Goal: Transaction & Acquisition: Purchase product/service

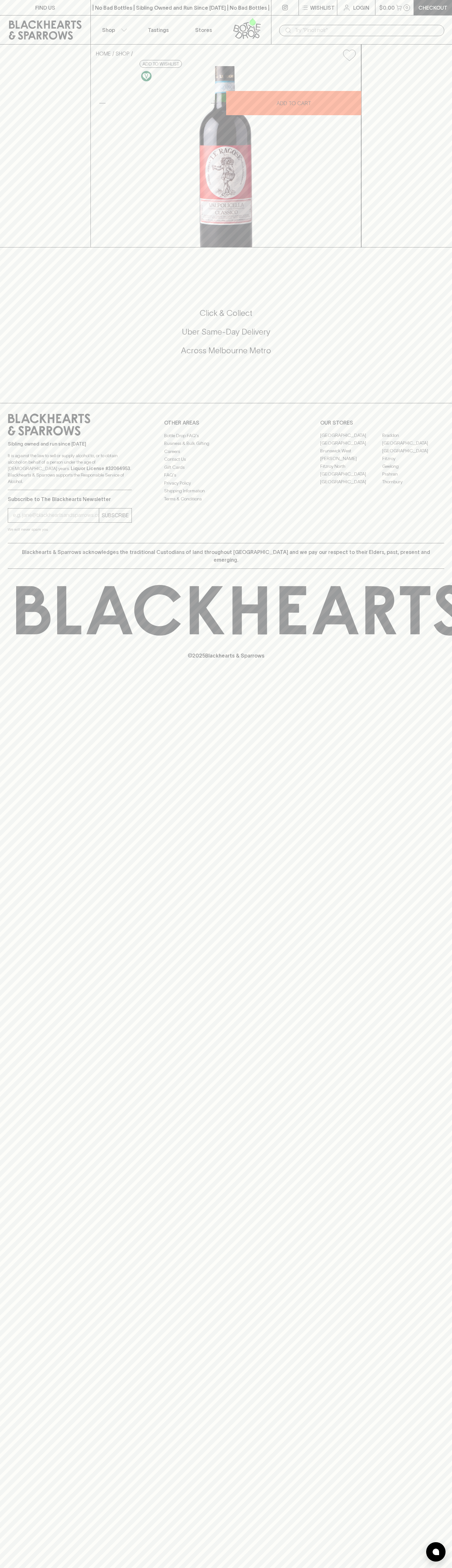
click at [8, 19] on link at bounding box center [45, 30] width 90 height 29
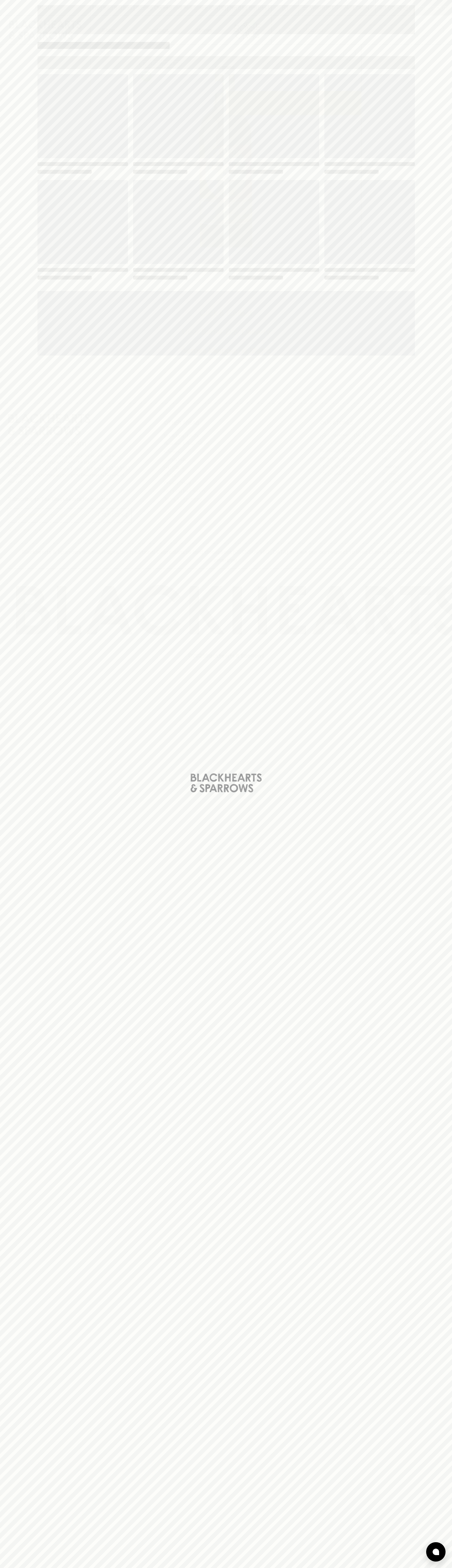
click at [440, 1007] on div "Loading" at bounding box center [226, 784] width 452 height 1568
click at [72, 1567] on html "FIND US | No Bad Bottles | Sibling Owned and Run Since 2006 | No Bad Bottles | …" at bounding box center [226, 784] width 452 height 1568
click at [7, 794] on div "Loading" at bounding box center [226, 784] width 452 height 1568
